Goal: Information Seeking & Learning: Learn about a topic

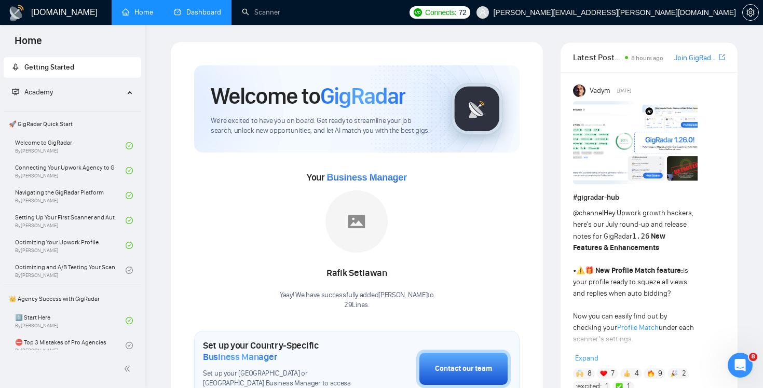
click at [186, 17] on link "Dashboard" at bounding box center [197, 12] width 47 height 9
click at [264, 17] on link "Scanner" at bounding box center [261, 12] width 38 height 9
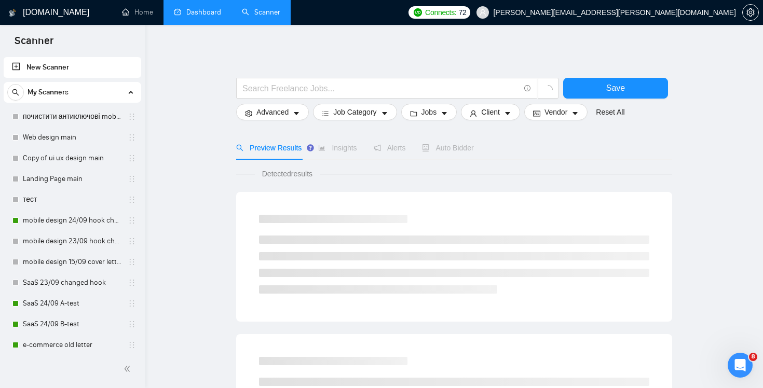
click at [203, 10] on link "Dashboard" at bounding box center [197, 12] width 47 height 9
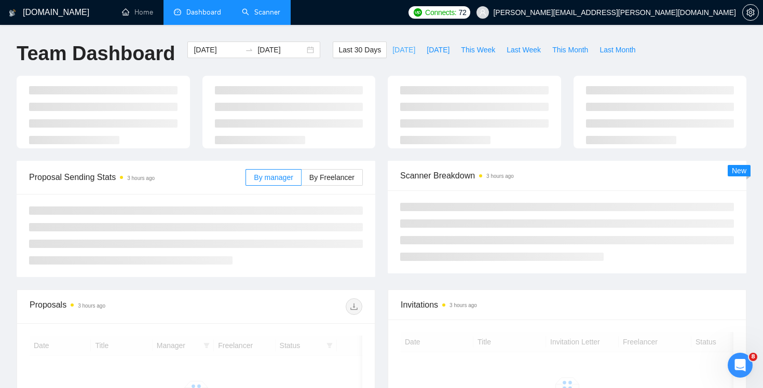
click at [392, 52] on span "[DATE]" at bounding box center [403, 49] width 23 height 11
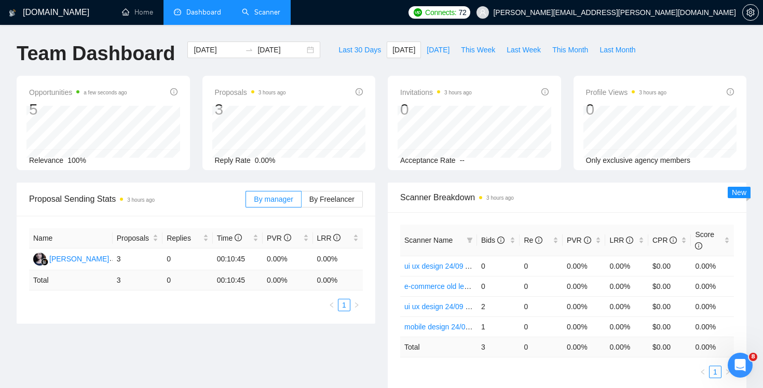
scroll to position [18, 0]
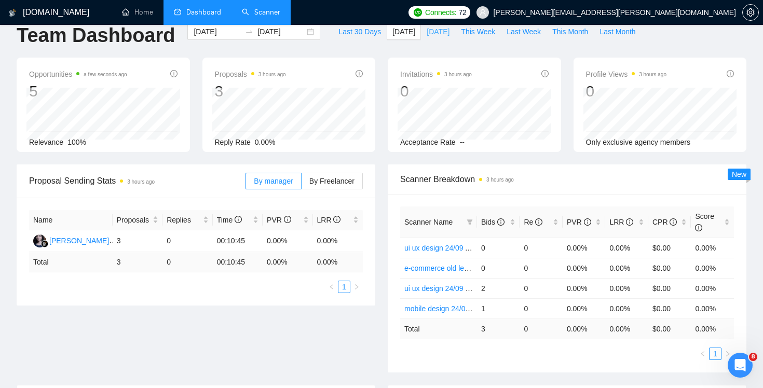
click at [429, 38] on button "[DATE]" at bounding box center [438, 31] width 34 height 17
type input "2025-09-24"
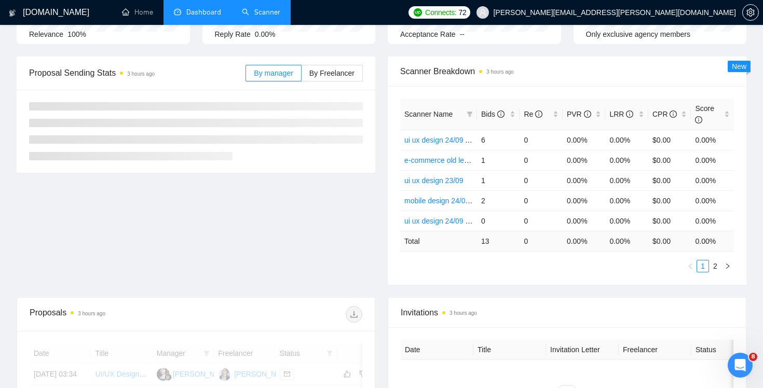
scroll to position [142, 0]
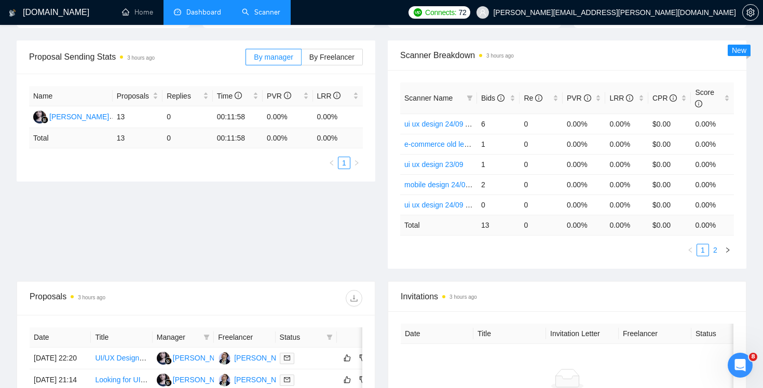
click at [717, 246] on link "2" at bounding box center [715, 249] width 11 height 11
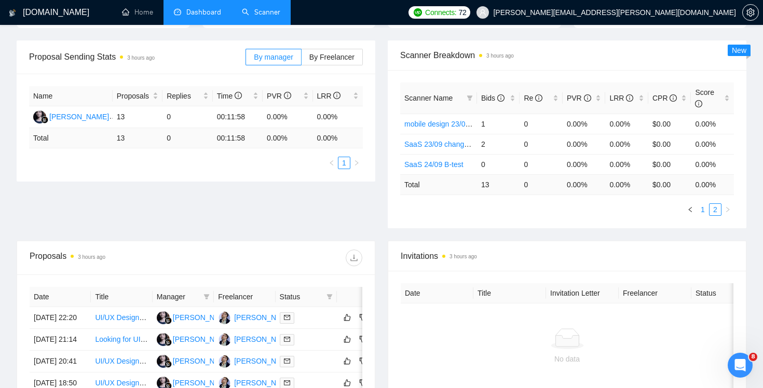
click at [701, 211] on link "1" at bounding box center [702, 209] width 11 height 11
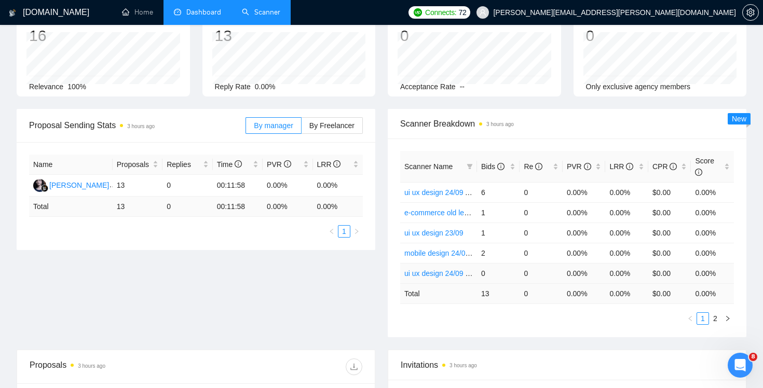
scroll to position [0, 0]
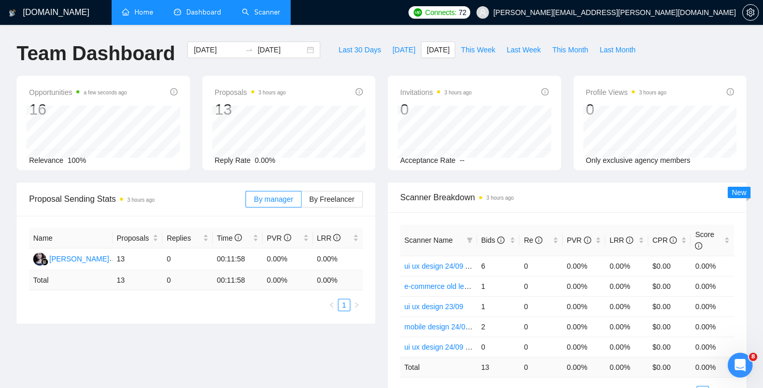
click at [152, 17] on link "Home" at bounding box center [137, 12] width 31 height 9
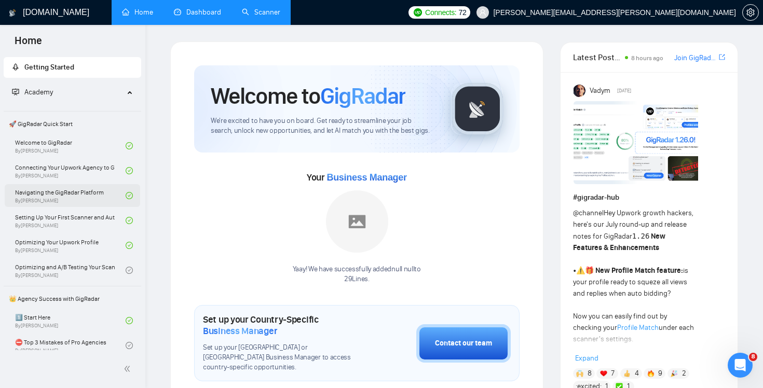
scroll to position [71, 0]
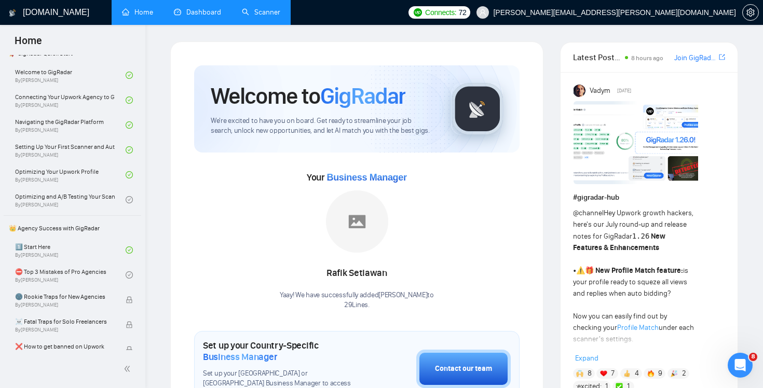
click at [265, 17] on link "Scanner" at bounding box center [261, 12] width 38 height 9
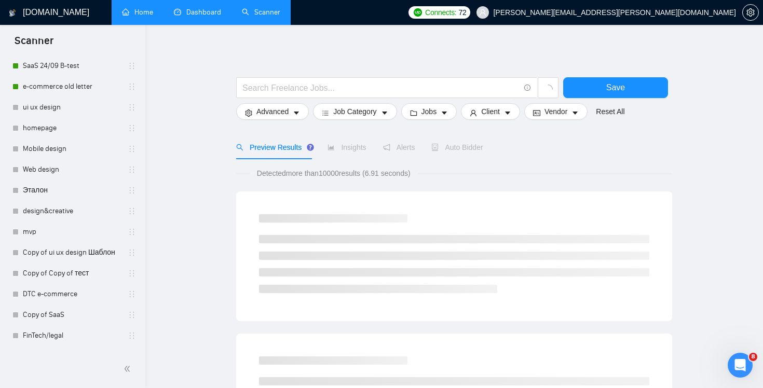
scroll to position [317, 0]
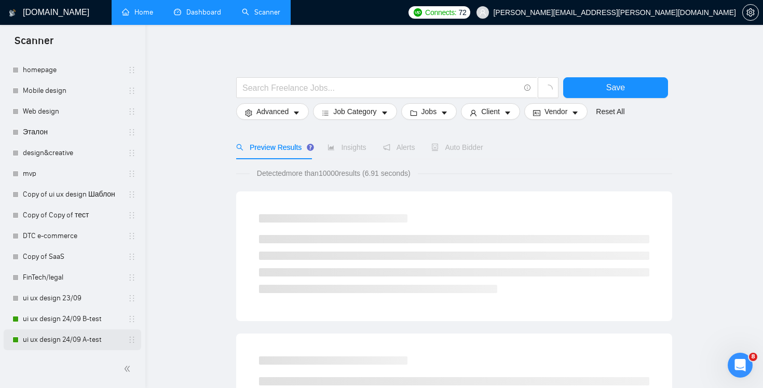
click at [84, 338] on link "ui ux design 24/09 A-test" at bounding box center [72, 340] width 99 height 21
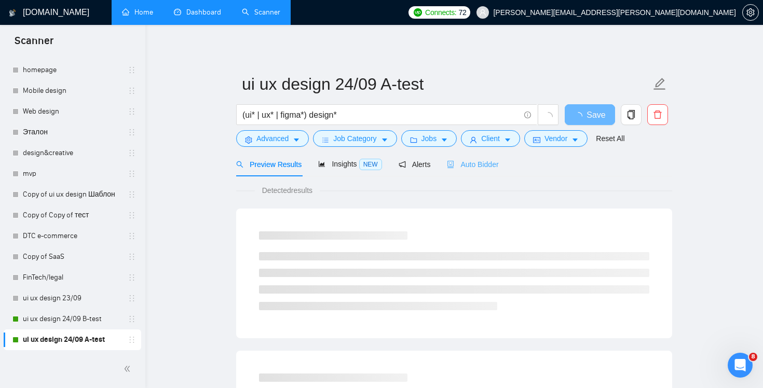
click at [478, 175] on div "Auto Bidder" at bounding box center [472, 164] width 51 height 24
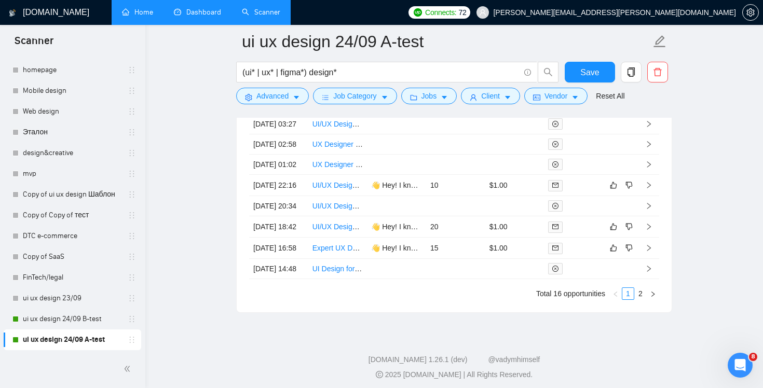
scroll to position [2953, 0]
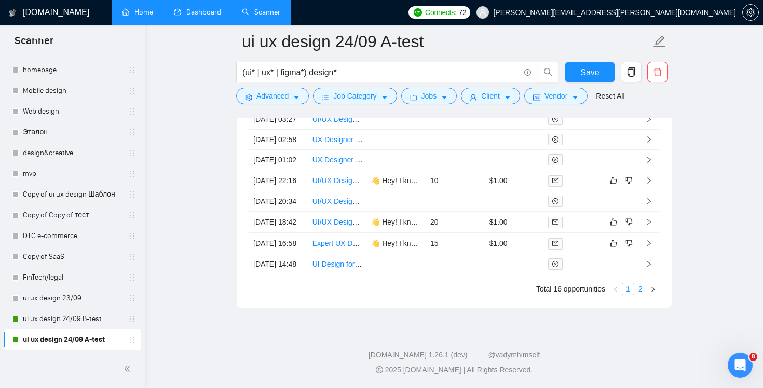
click at [641, 295] on link "2" at bounding box center [640, 288] width 11 height 11
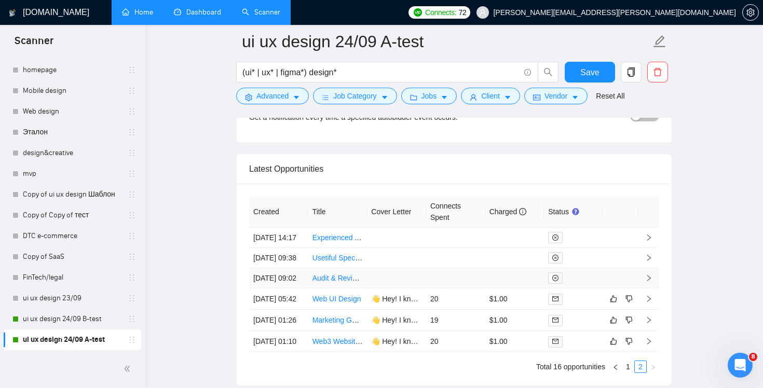
scroll to position [2836, 0]
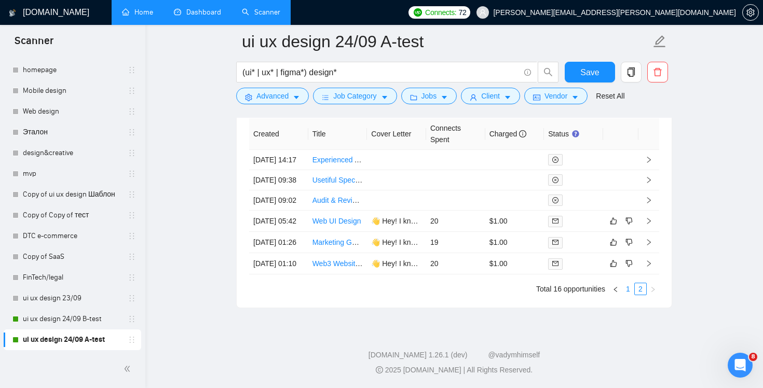
click at [629, 289] on link "1" at bounding box center [627, 288] width 11 height 11
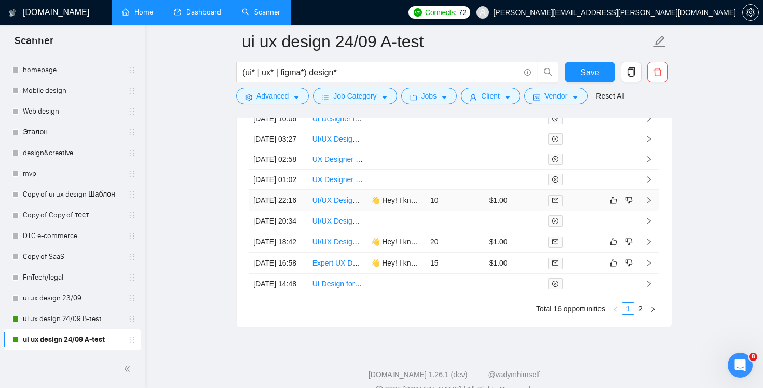
scroll to position [2966, 0]
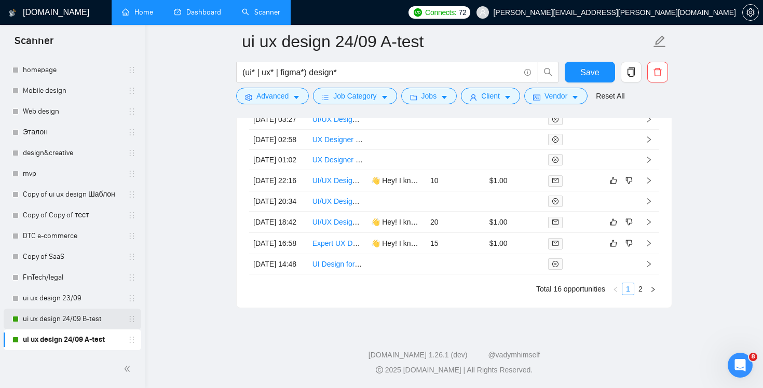
click at [67, 319] on link "ui ux design 24/09 B-test" at bounding box center [72, 319] width 99 height 21
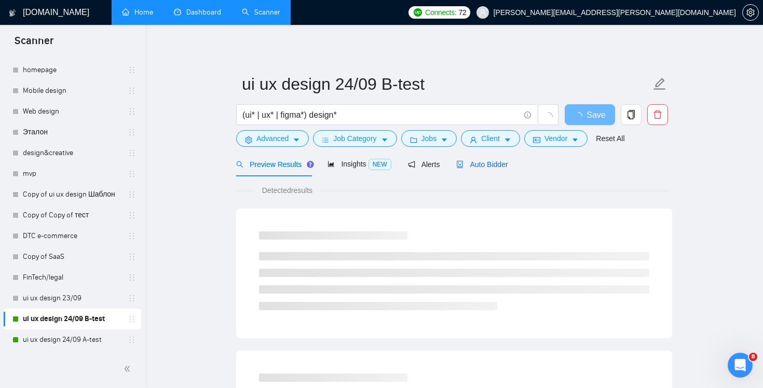
click at [503, 167] on span "Auto Bidder" at bounding box center [481, 164] width 51 height 8
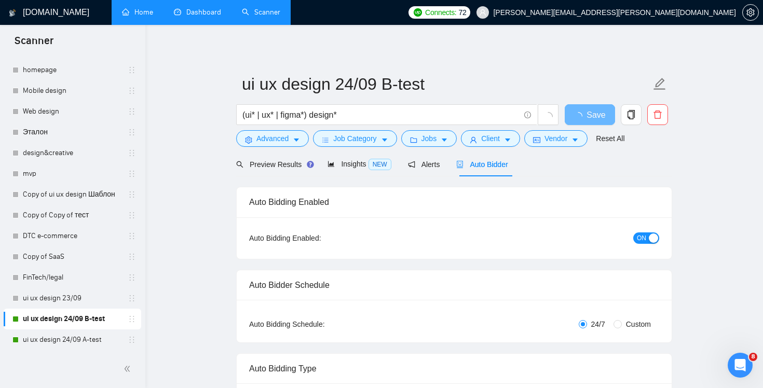
radio input "false"
radio input "true"
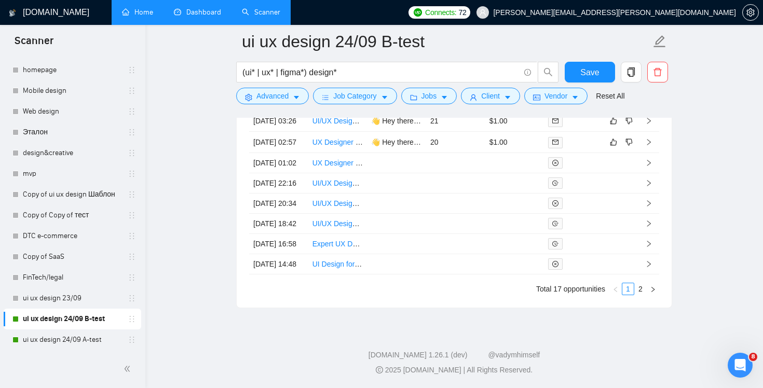
scroll to position [2955, 0]
click at [639, 295] on link "2" at bounding box center [640, 288] width 11 height 11
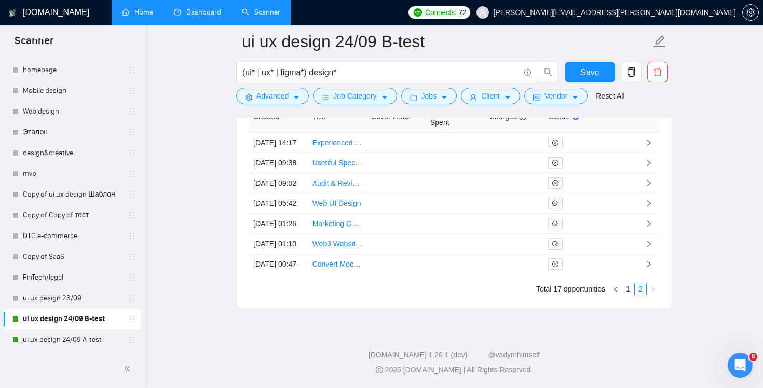
scroll to position [2739, 0]
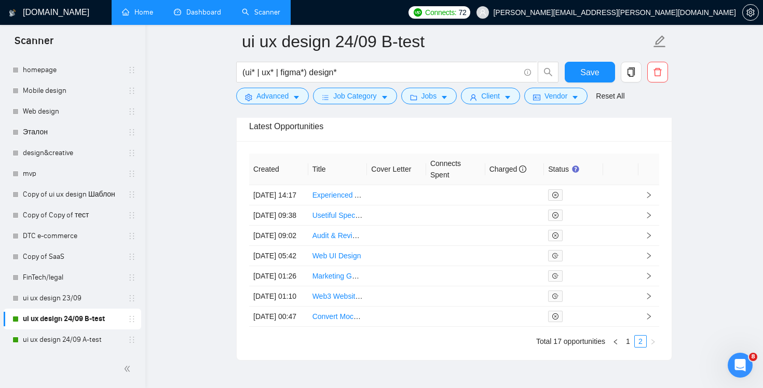
click at [203, 17] on link "Dashboard" at bounding box center [197, 12] width 47 height 9
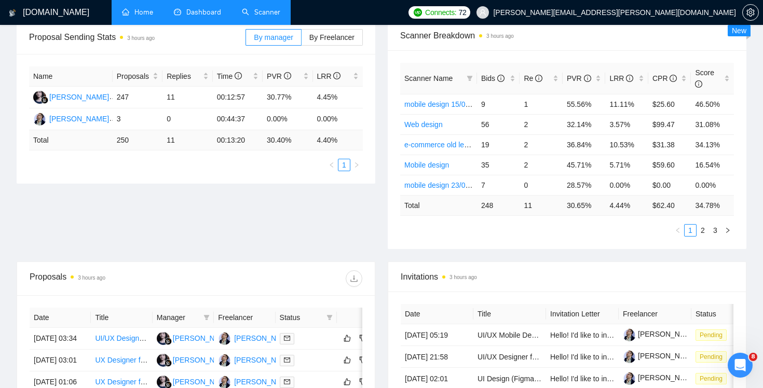
scroll to position [80, 0]
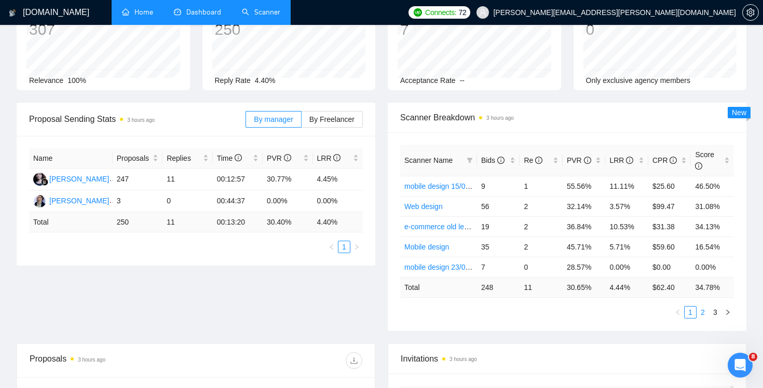
click at [705, 311] on link "2" at bounding box center [702, 312] width 11 height 11
click at [716, 312] on link "3" at bounding box center [715, 312] width 11 height 11
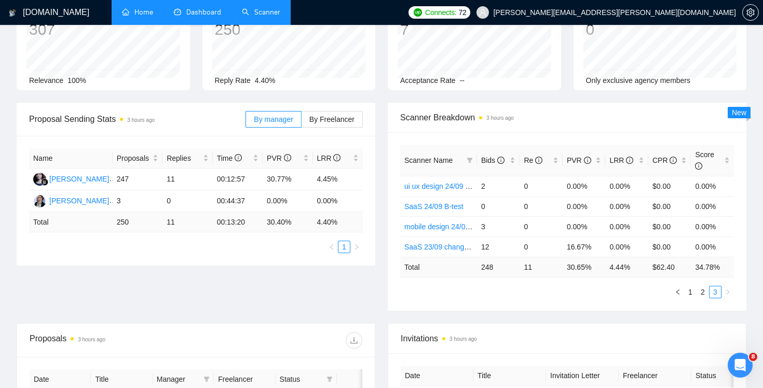
scroll to position [0, 0]
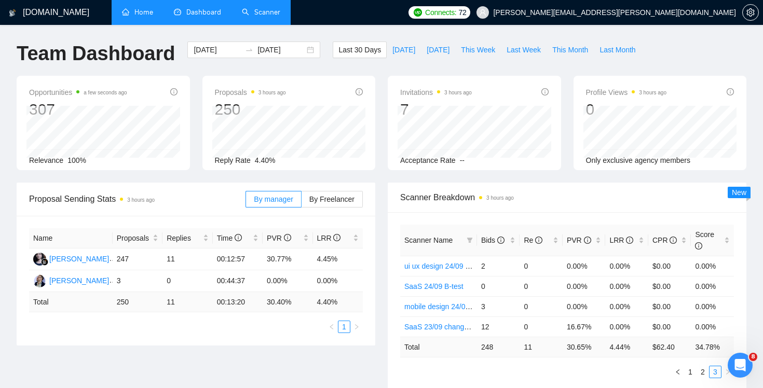
click at [152, 17] on link "Home" at bounding box center [137, 12] width 31 height 9
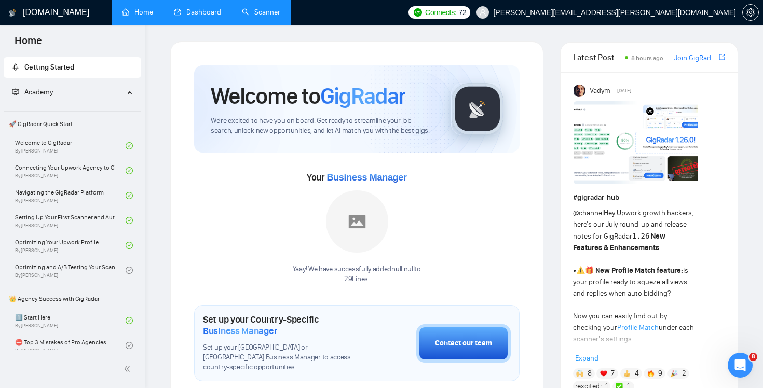
click at [257, 17] on link "Scanner" at bounding box center [261, 12] width 38 height 9
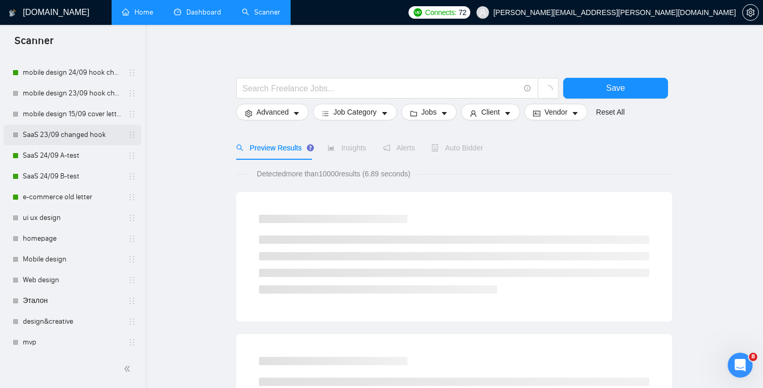
scroll to position [146, 0]
click at [72, 135] on link "SaaS 23/09 changed hook" at bounding box center [72, 136] width 99 height 21
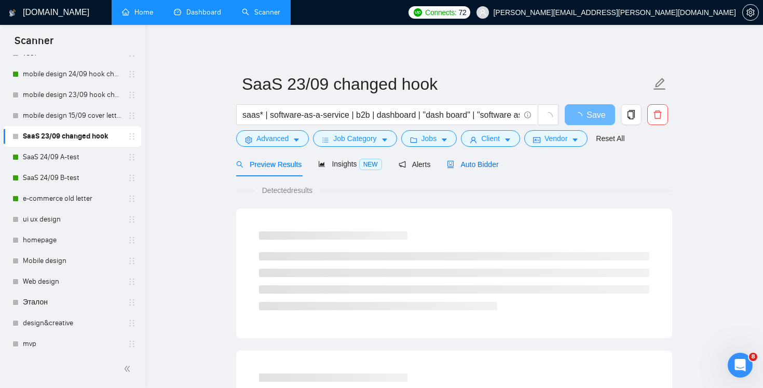
click at [490, 163] on span "Auto Bidder" at bounding box center [472, 164] width 51 height 8
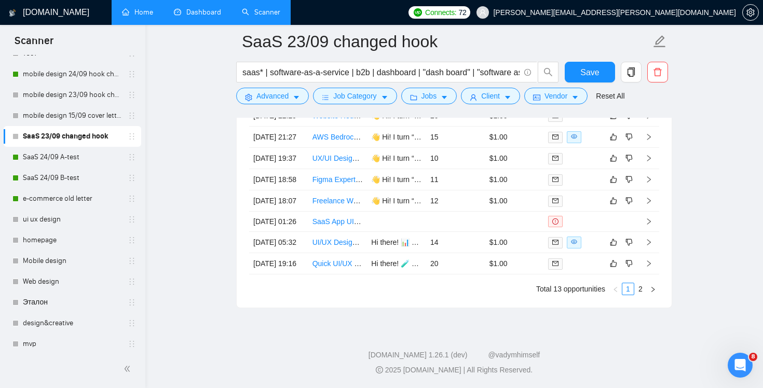
scroll to position [2835, 0]
click at [640, 290] on link "2" at bounding box center [640, 288] width 11 height 11
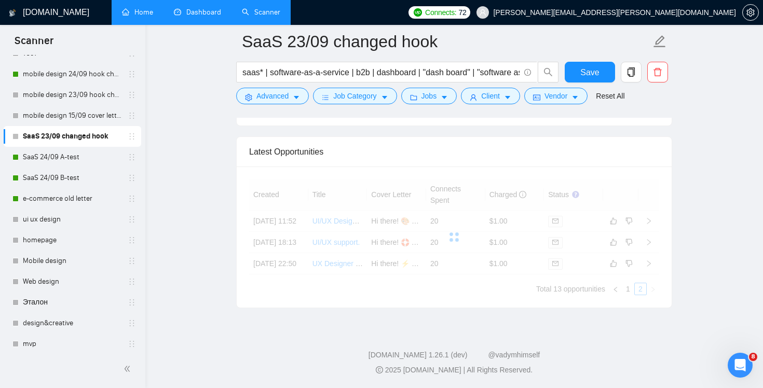
scroll to position [2613, 0]
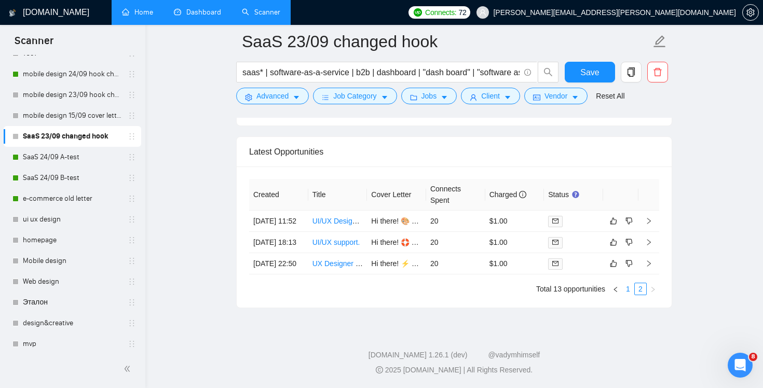
click at [625, 288] on link "1" at bounding box center [627, 288] width 11 height 11
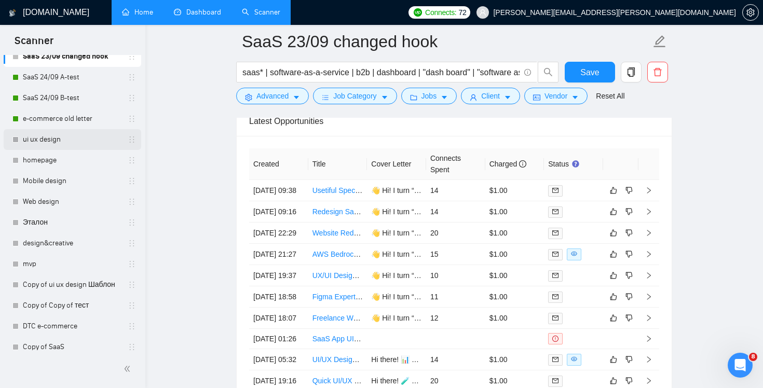
scroll to position [317, 0]
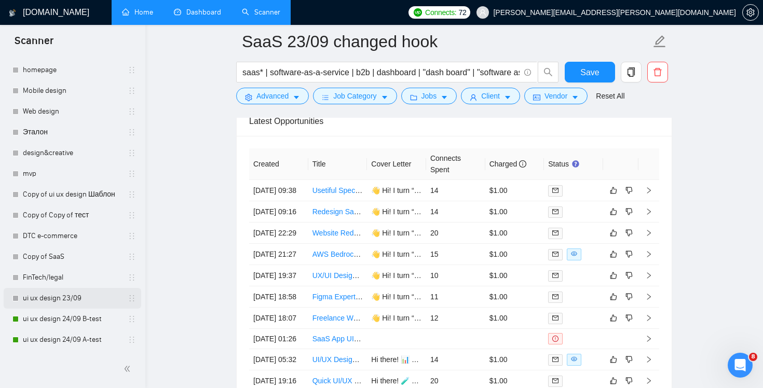
click at [51, 299] on link "ui ux design 23/09" at bounding box center [72, 298] width 99 height 21
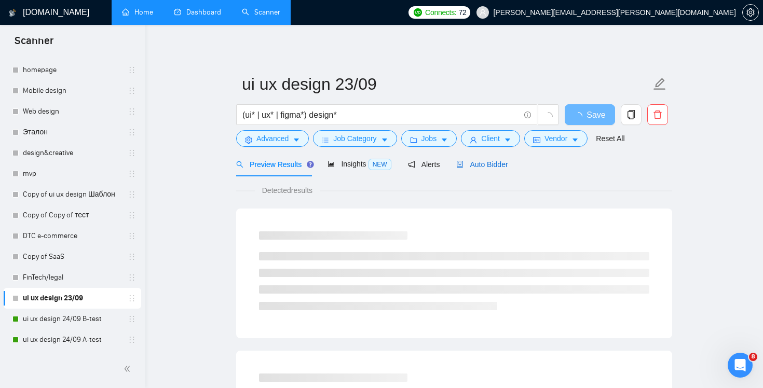
click at [498, 165] on span "Auto Bidder" at bounding box center [481, 164] width 51 height 8
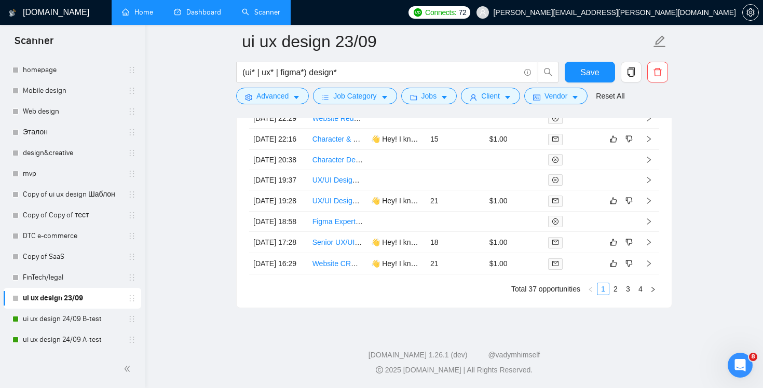
scroll to position [2932, 0]
click at [616, 295] on link "2" at bounding box center [615, 288] width 11 height 11
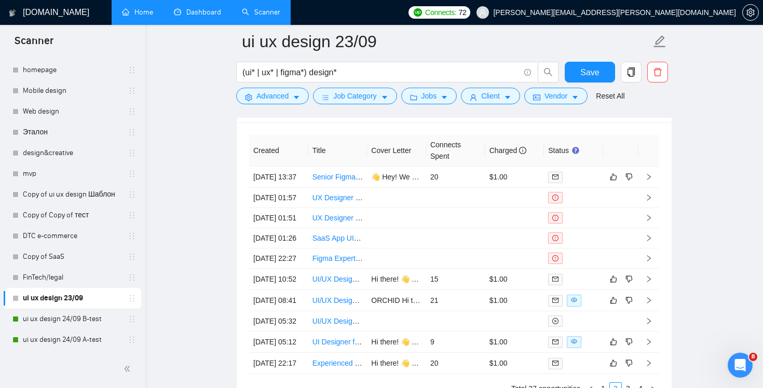
scroll to position [2966, 0]
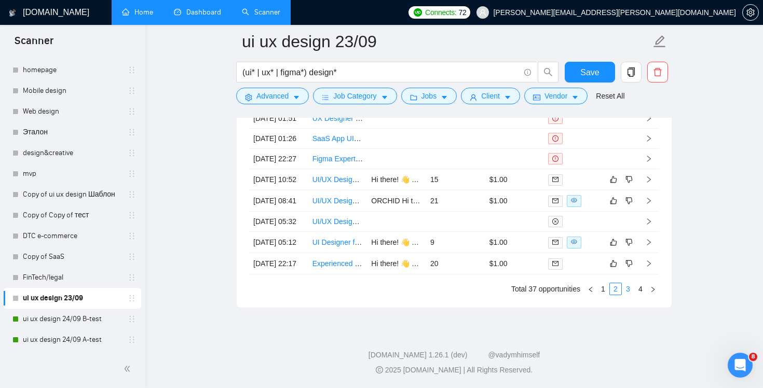
click at [623, 288] on link "3" at bounding box center [627, 288] width 11 height 11
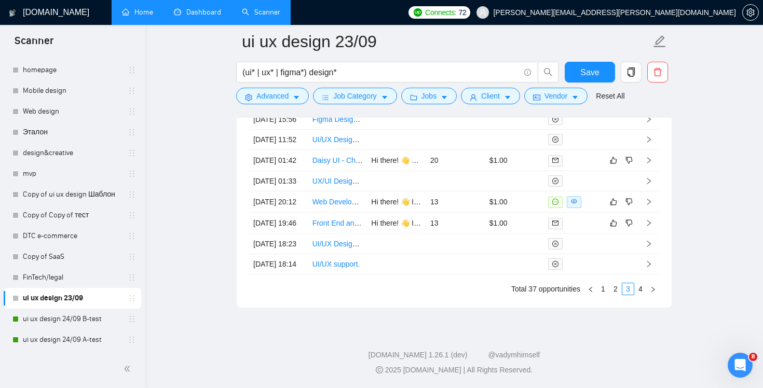
scroll to position [2833, 0]
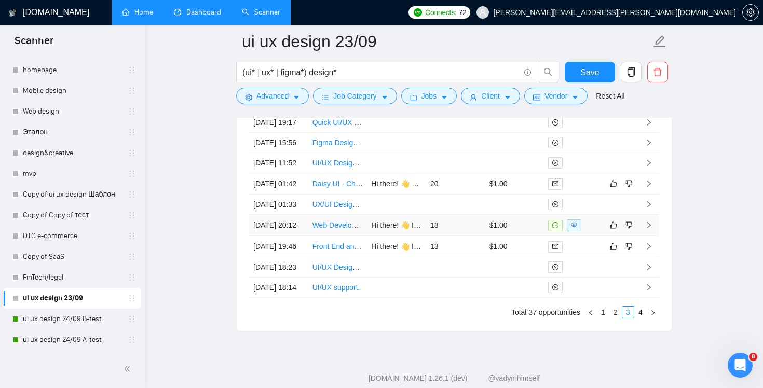
click at [469, 236] on td "13" at bounding box center [455, 225] width 59 height 21
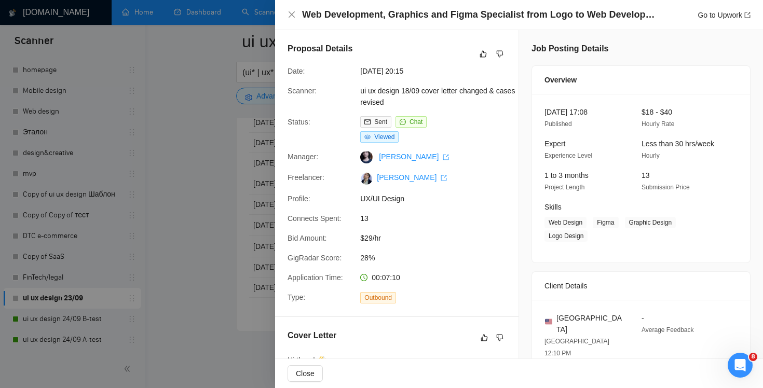
click at [292, 10] on div "Web Development, Graphics and Figma Specialist from Logo to Web Development Go …" at bounding box center [519, 14] width 463 height 13
click at [290, 13] on icon "close" at bounding box center [292, 14] width 6 height 6
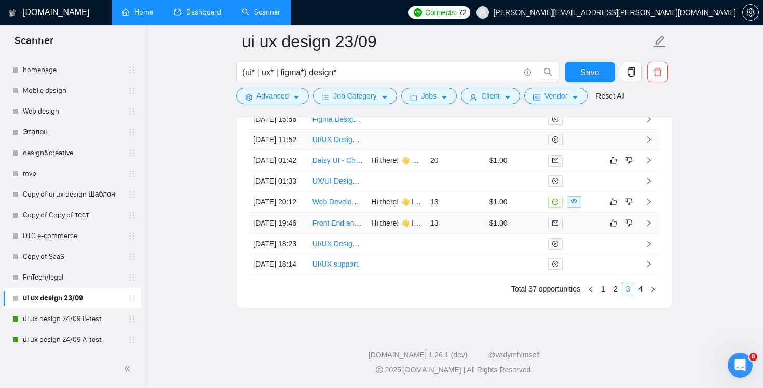
scroll to position [2959, 0]
click at [647, 295] on button "button" at bounding box center [653, 289] width 12 height 12
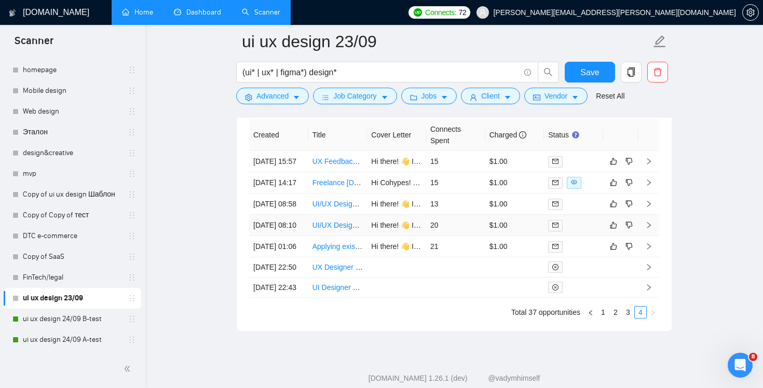
scroll to position [2731, 0]
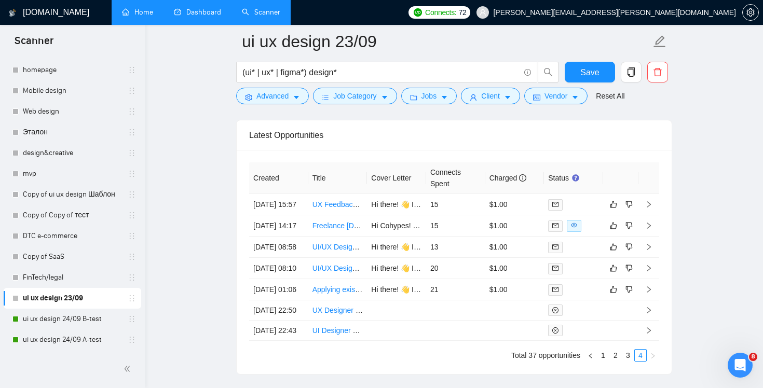
click at [203, 12] on link "Dashboard" at bounding box center [197, 12] width 47 height 9
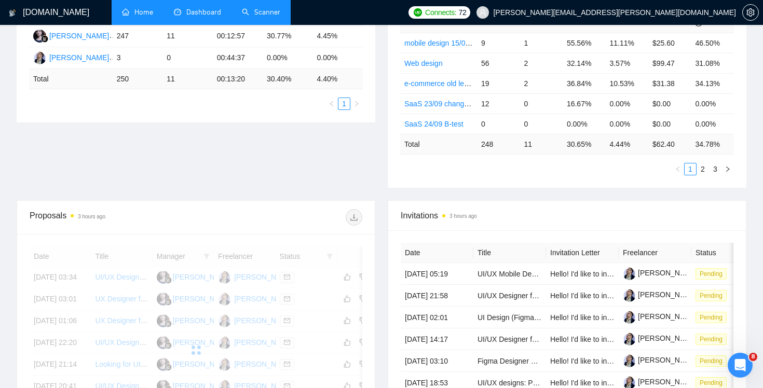
scroll to position [245, 0]
